Goal: Task Accomplishment & Management: Manage account settings

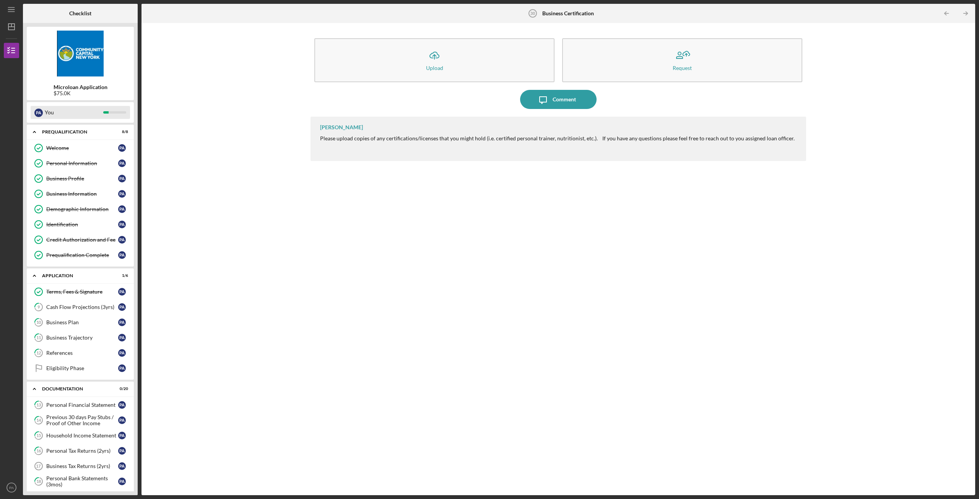
scroll to position [38, 0]
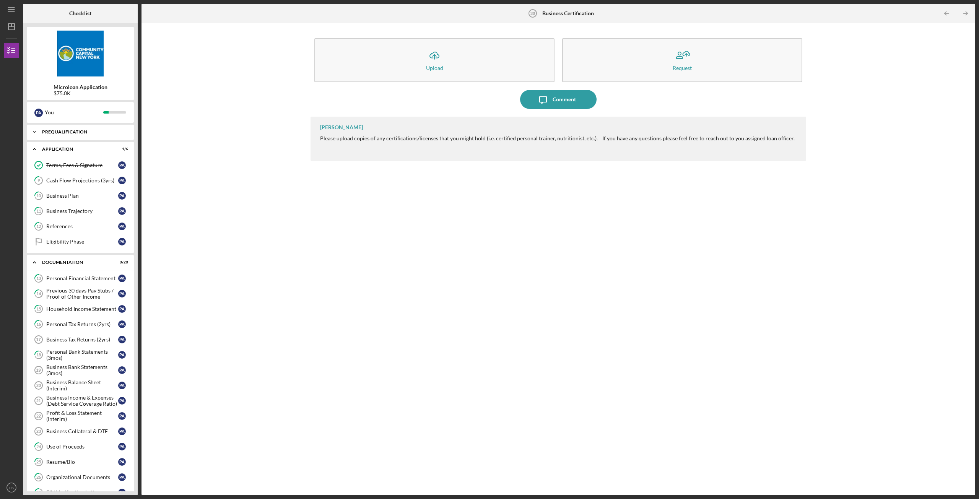
click at [67, 134] on div "Icon/Expander Prequalification 8 / 8" at bounding box center [80, 131] width 107 height 15
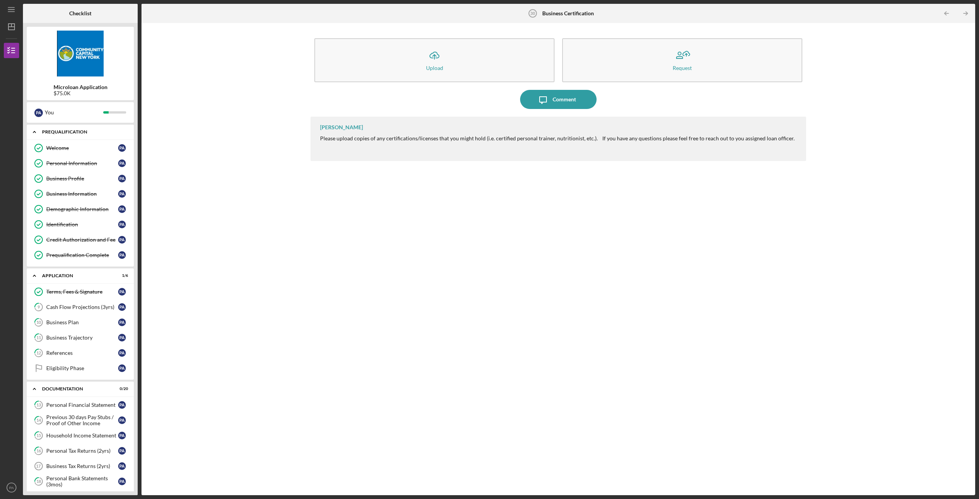
click at [71, 134] on div "Icon/Expander Prequalification 8 / 8" at bounding box center [80, 132] width 107 height 16
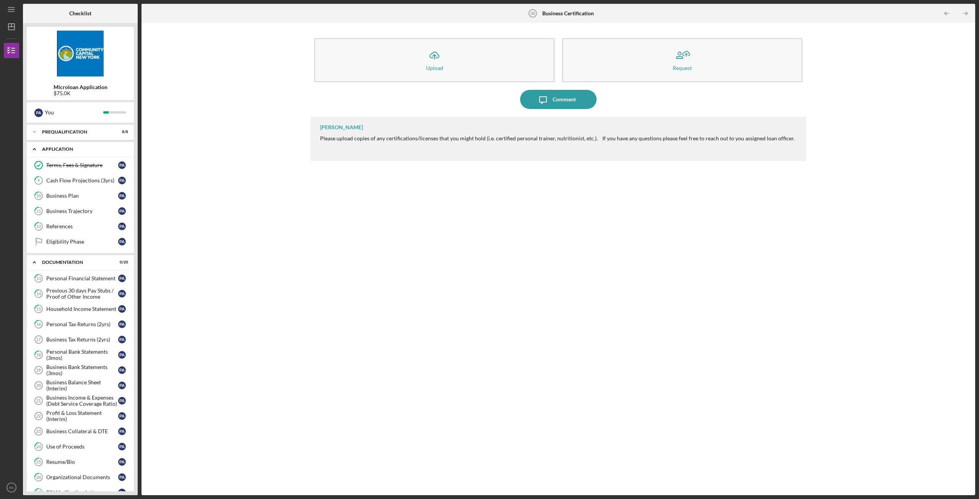
click at [74, 151] on div "Application" at bounding box center [83, 149] width 82 height 5
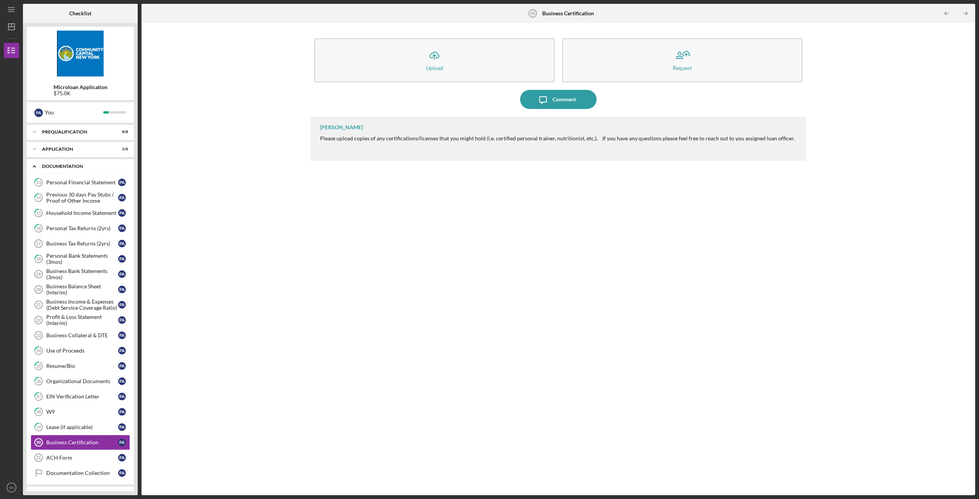
click at [83, 163] on div "Icon/Expander Documentation 0 / 20" at bounding box center [80, 167] width 107 height 16
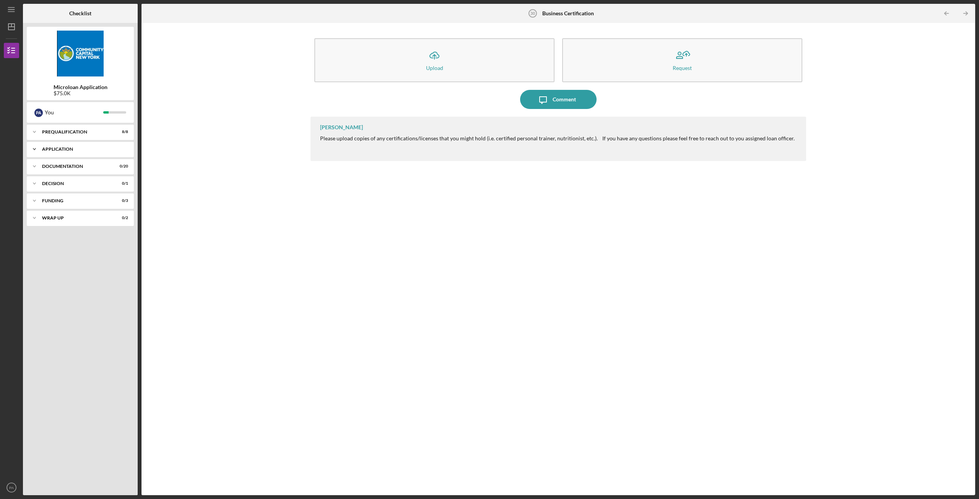
click at [125, 149] on div "Application" at bounding box center [85, 149] width 86 height 5
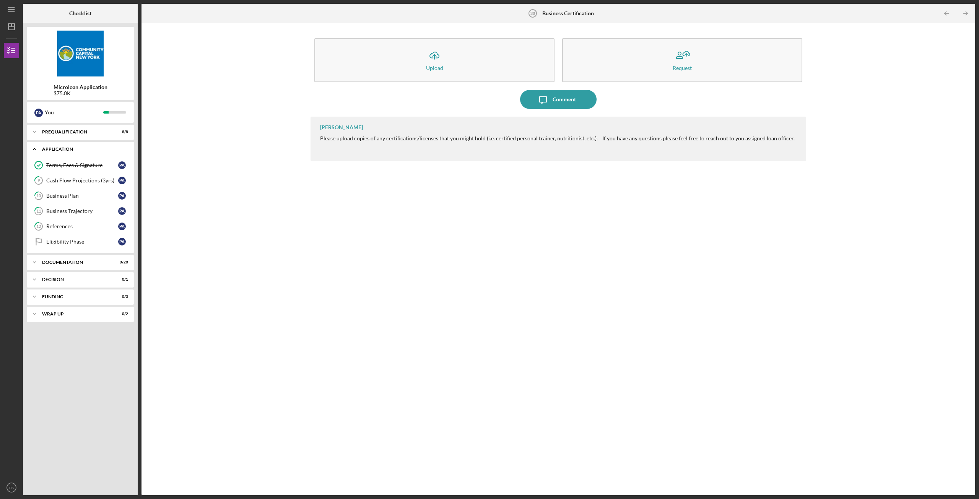
click at [76, 146] on div "Icon/Expander Application 1 / 6" at bounding box center [80, 149] width 107 height 16
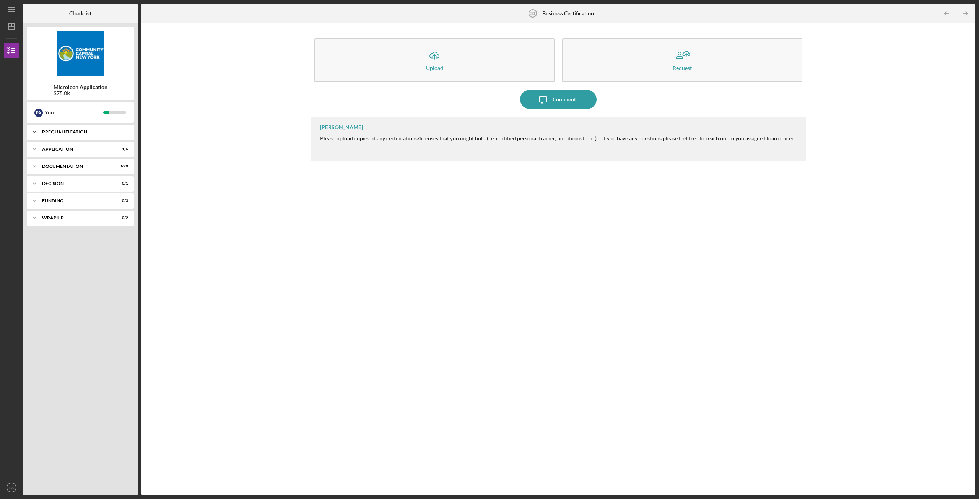
click at [64, 129] on div "Icon/Expander Prequalification 8 / 8" at bounding box center [80, 131] width 107 height 15
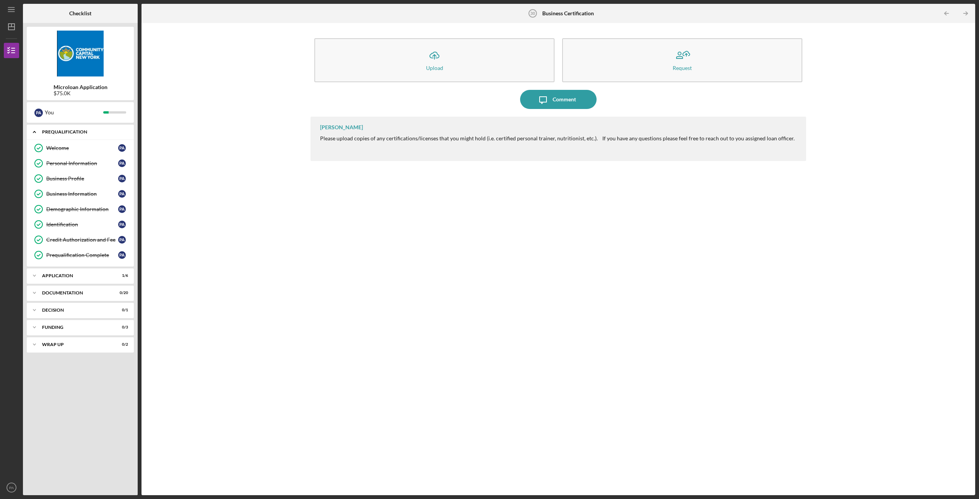
click at [64, 129] on div "Icon/Expander Prequalification 8 / 8" at bounding box center [80, 132] width 107 height 16
